Goal: Find specific page/section: Find specific page/section

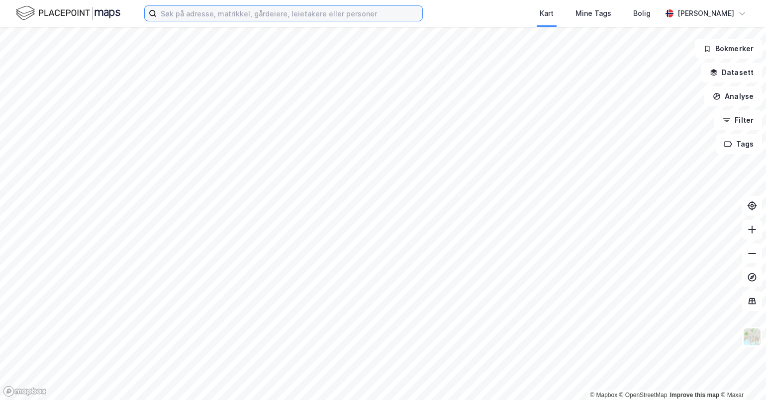
click at [200, 12] on input at bounding box center [290, 13] width 266 height 15
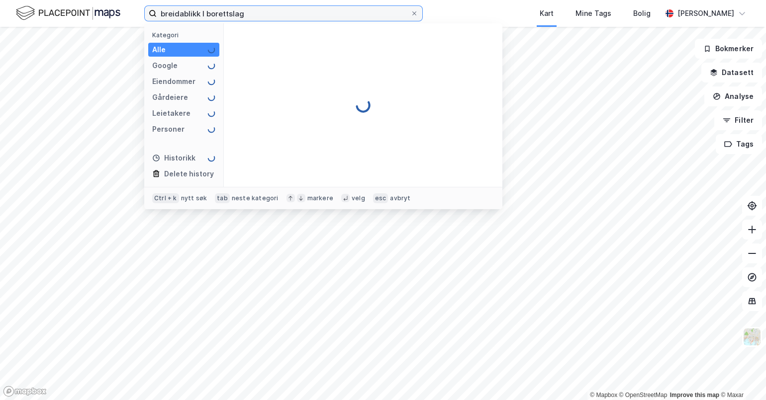
type input "breidablikk I borettslag"
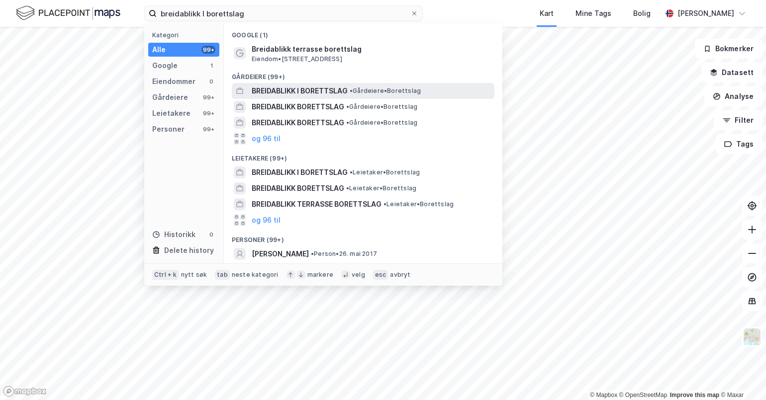
click at [312, 95] on span "BREIDABLIKK I BORETTSLAG" at bounding box center [300, 91] width 96 height 12
